Goal: Transaction & Acquisition: Purchase product/service

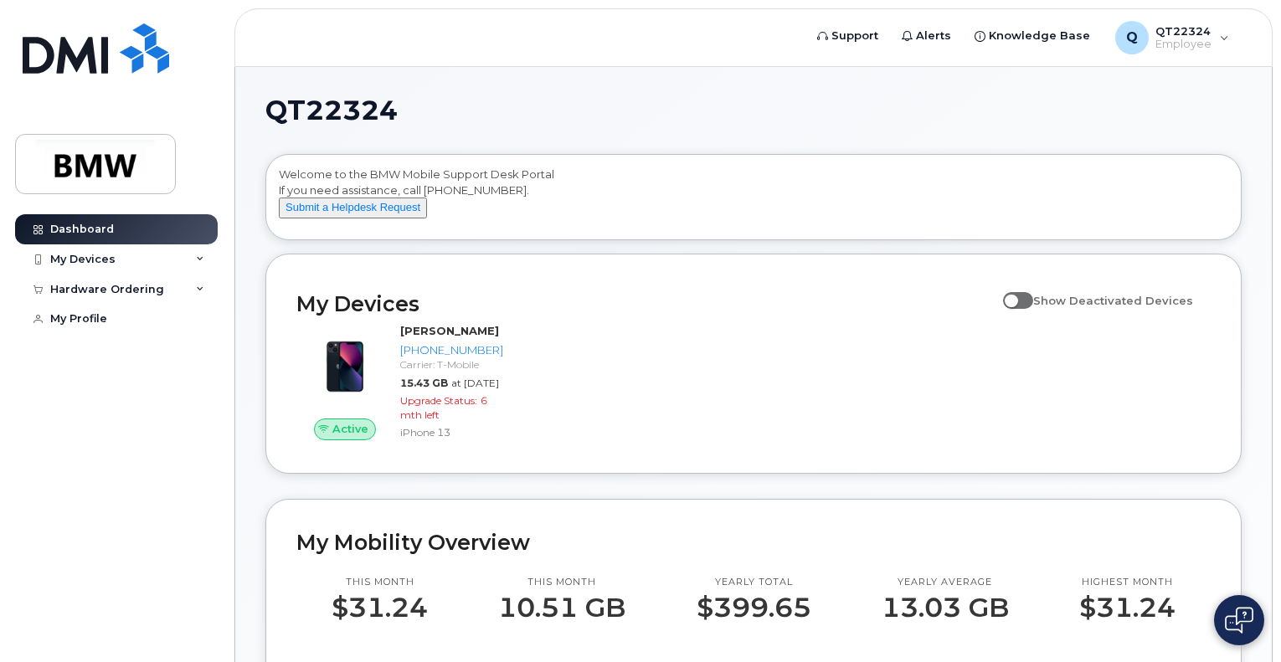
scroll to position [419, 0]
click at [198, 288] on icon at bounding box center [200, 290] width 8 height 8
click at [70, 350] on div "New Order" at bounding box center [90, 351] width 64 height 15
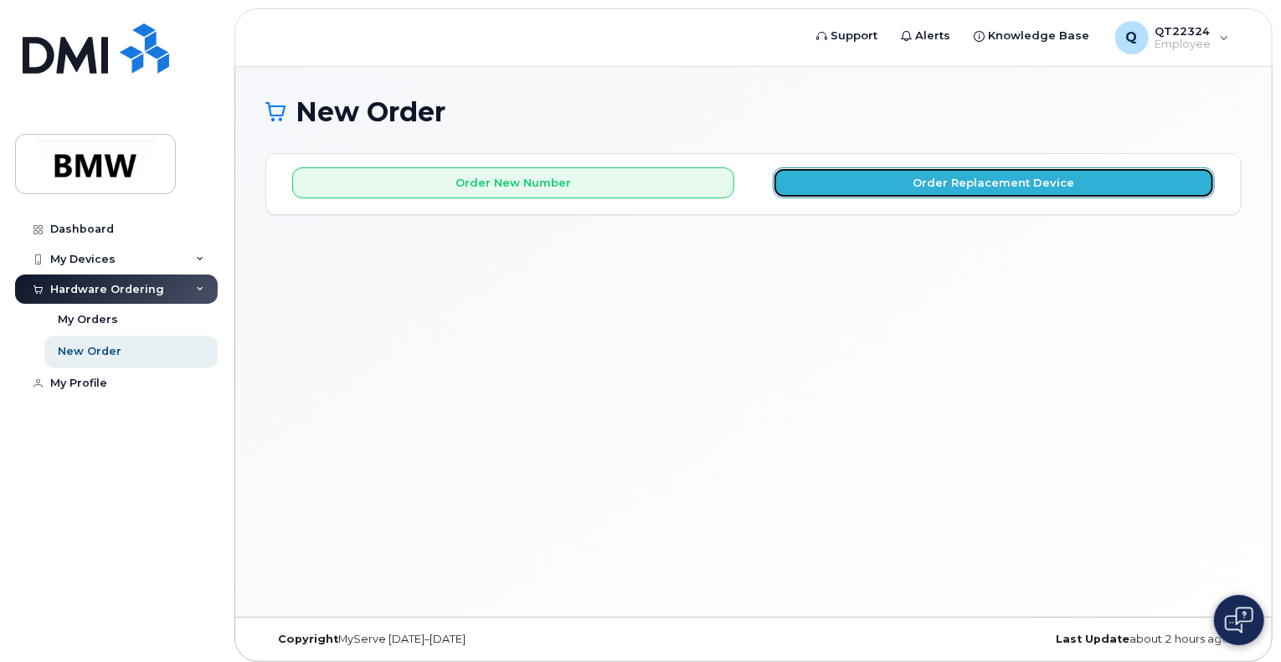
click at [1033, 180] on button "Order Replacement Device" at bounding box center [994, 183] width 442 height 31
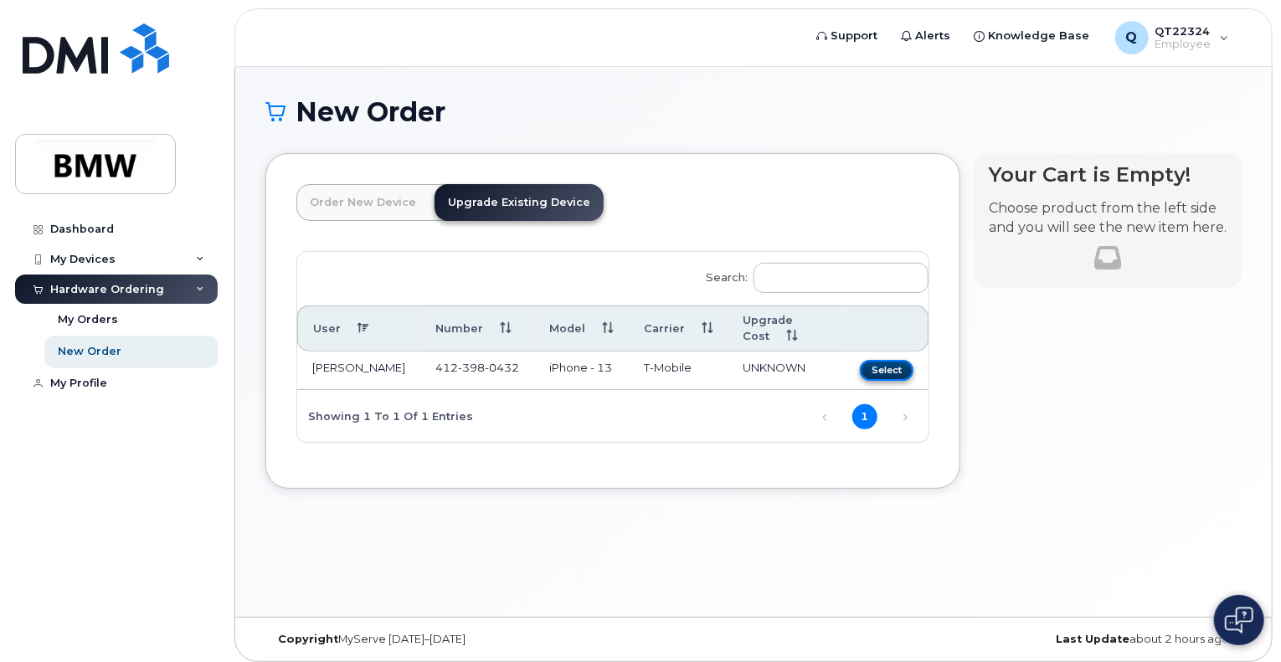
click at [895, 369] on button "Select" at bounding box center [887, 370] width 54 height 21
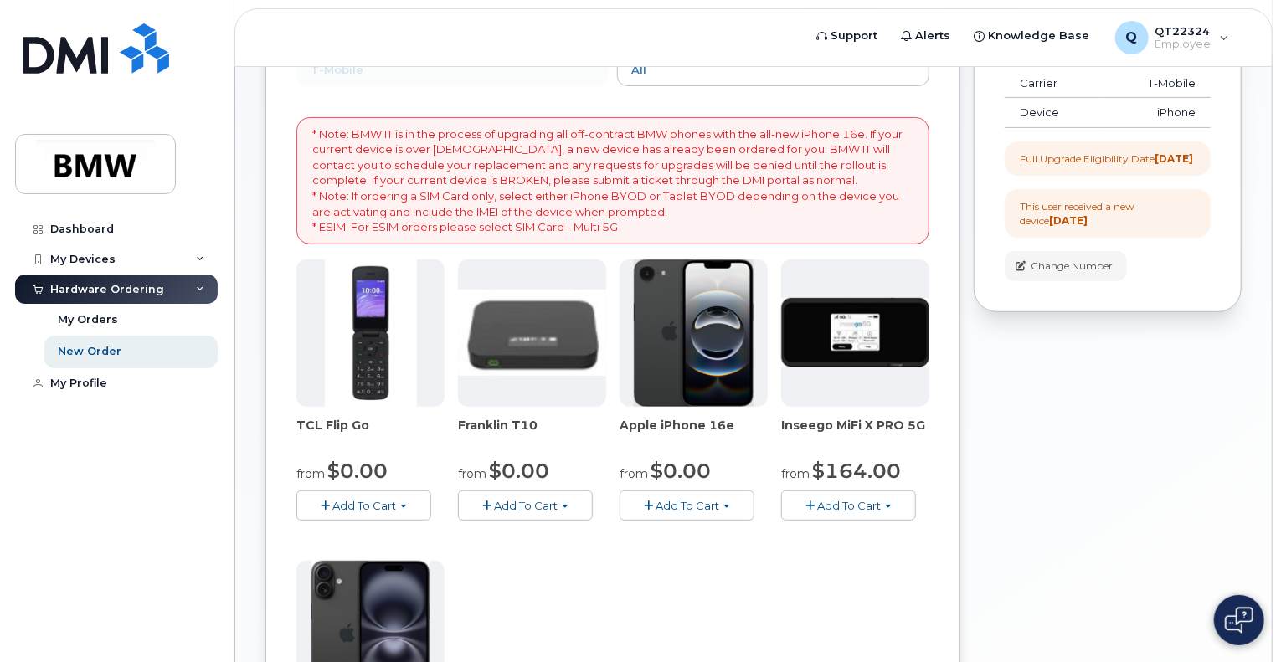
scroll to position [251, 0]
